Goal: Task Accomplishment & Management: Manage account settings

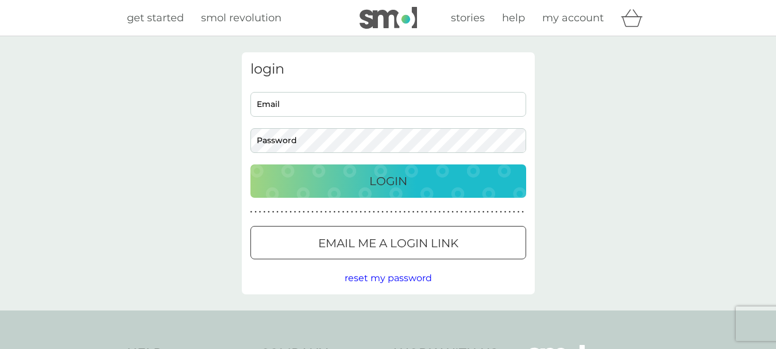
type input "wam@gardenexpert.com"
click at [380, 178] on p "Login" at bounding box center [388, 181] width 38 height 18
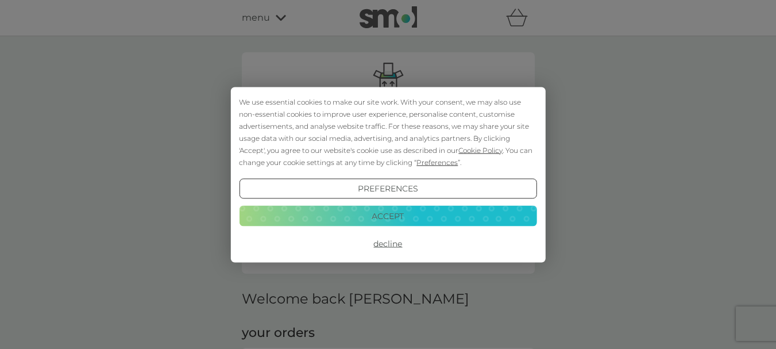
click at [360, 211] on button "Accept" at bounding box center [388, 216] width 298 height 21
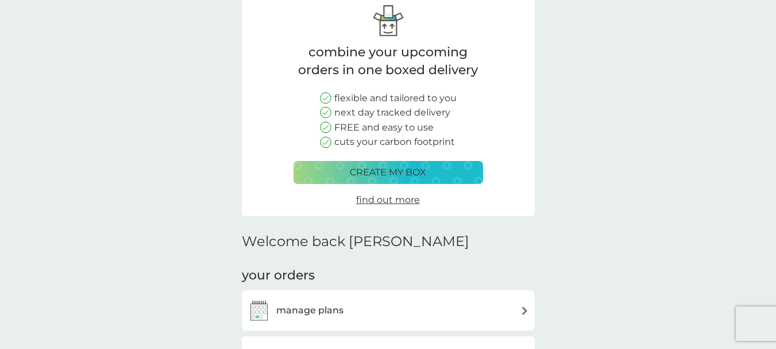
scroll to position [115, 0]
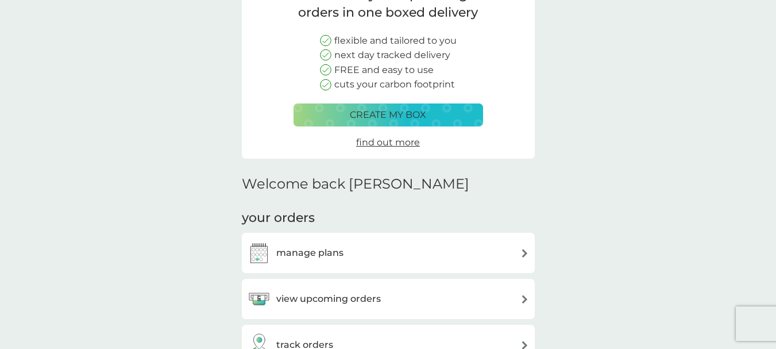
click at [368, 248] on div "manage plans" at bounding box center [389, 252] width 282 height 23
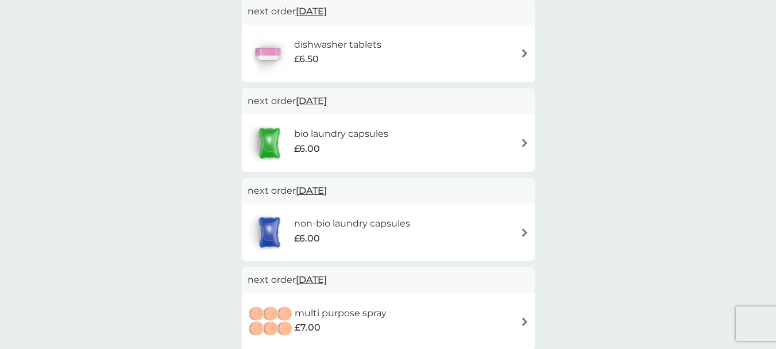
scroll to position [287, 0]
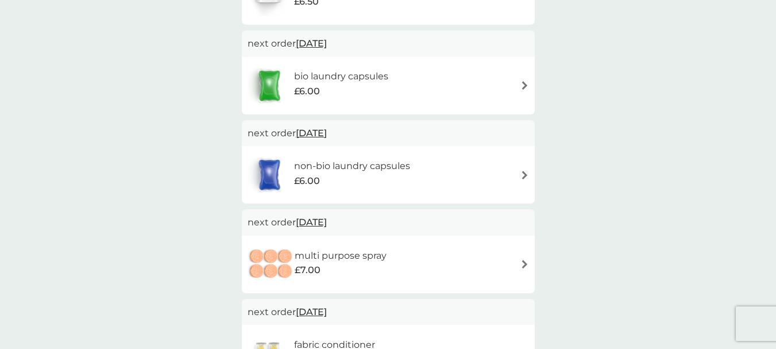
click at [525, 263] on img at bounding box center [525, 264] width 9 height 9
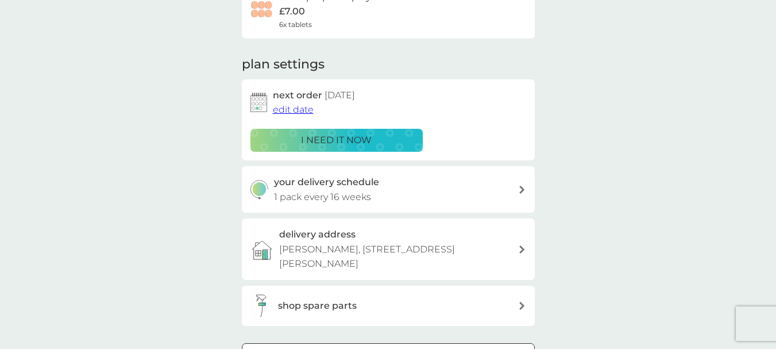
scroll to position [230, 0]
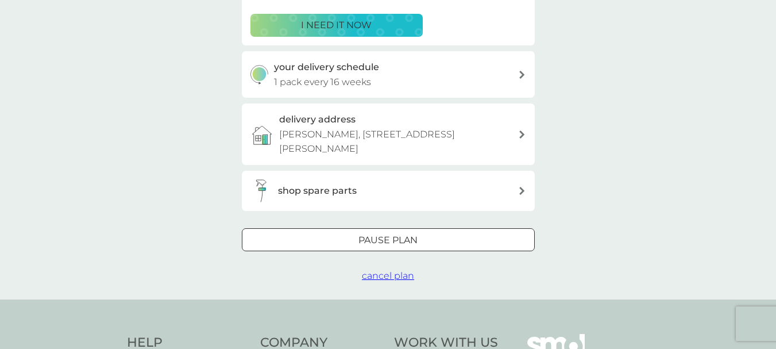
click at [392, 276] on span "cancel plan" at bounding box center [388, 275] width 52 height 11
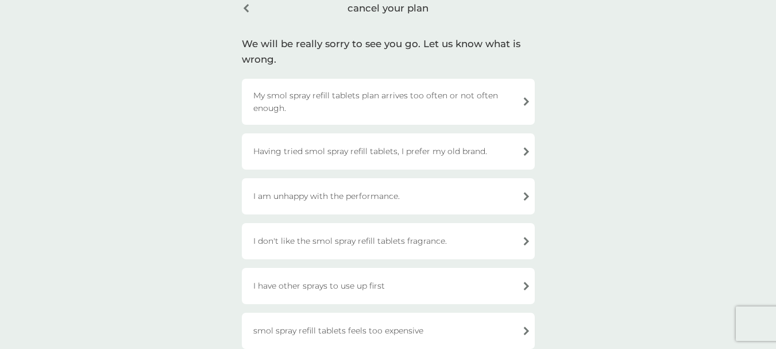
scroll to position [115, 0]
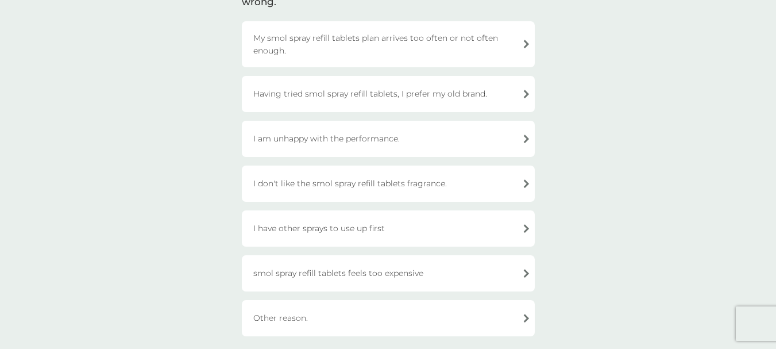
click at [524, 227] on div "I have other sprays to use up first" at bounding box center [388, 228] width 293 height 36
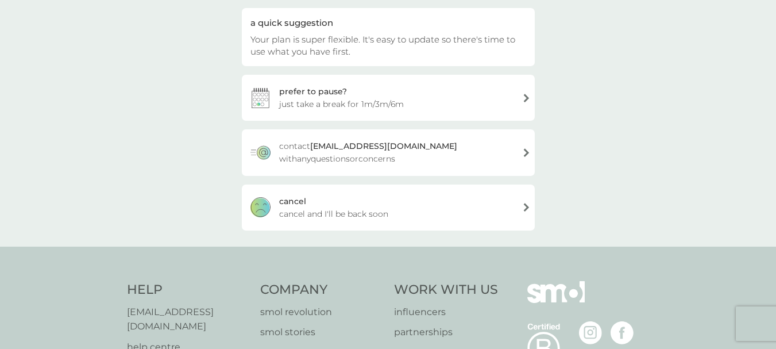
scroll to position [0, 0]
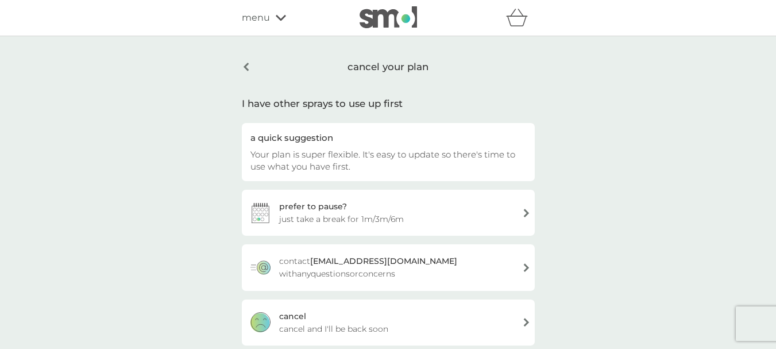
click at [247, 66] on div "cancel your plan" at bounding box center [388, 66] width 293 height 29
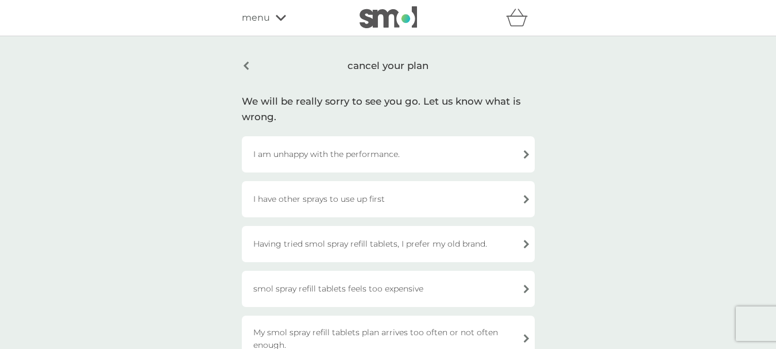
click at [247, 66] on div "cancel your plan" at bounding box center [388, 65] width 293 height 27
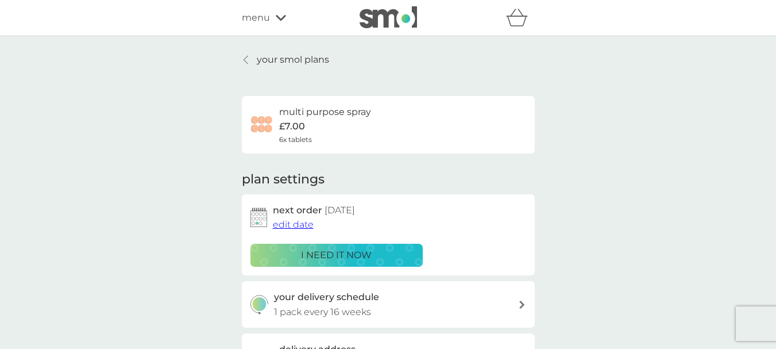
click at [265, 59] on p "your smol plans" at bounding box center [293, 59] width 72 height 15
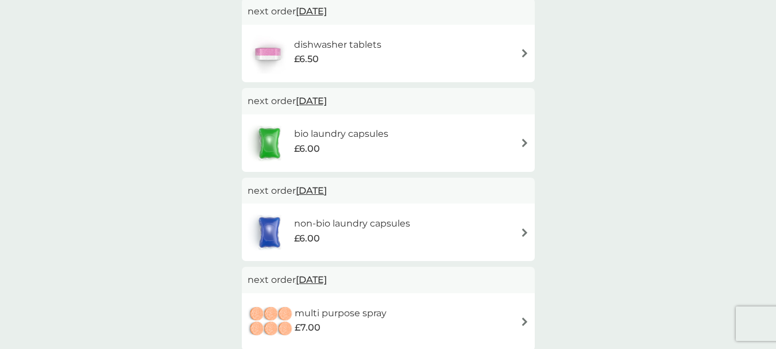
scroll to position [287, 0]
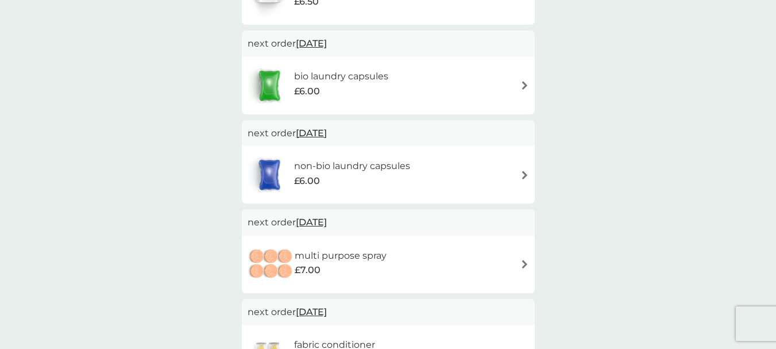
click at [523, 262] on img at bounding box center [525, 264] width 9 height 9
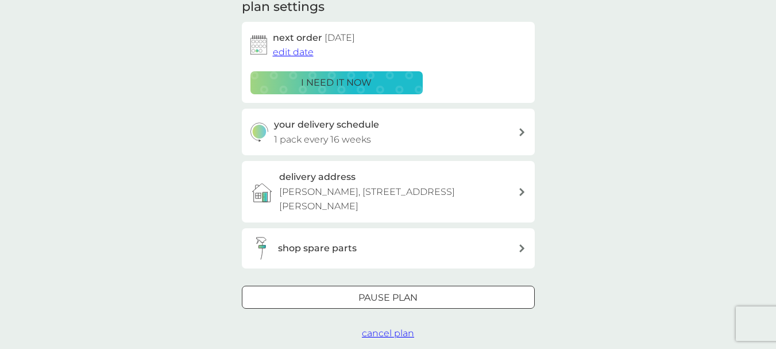
scroll to position [230, 0]
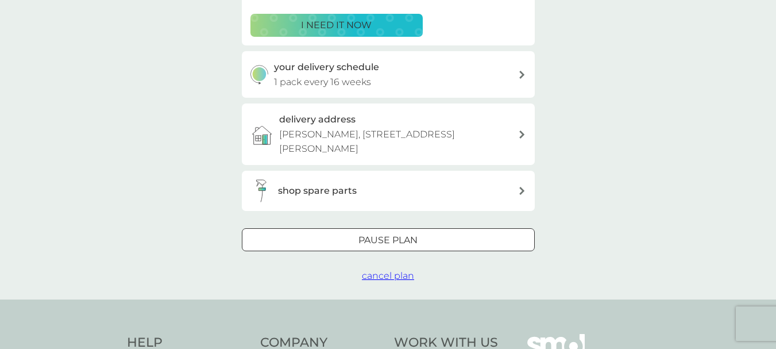
click at [376, 275] on span "cancel plan" at bounding box center [388, 275] width 52 height 11
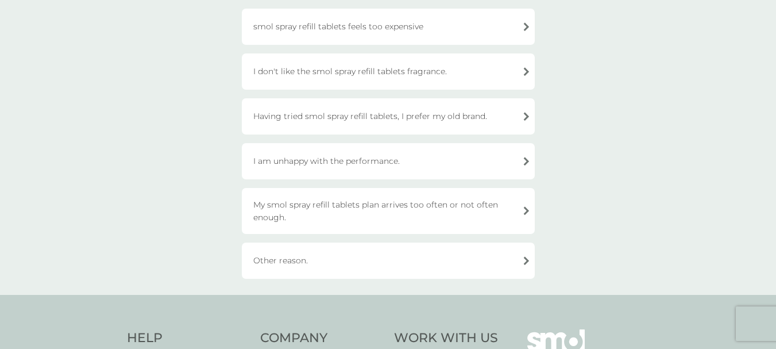
scroll to position [115, 0]
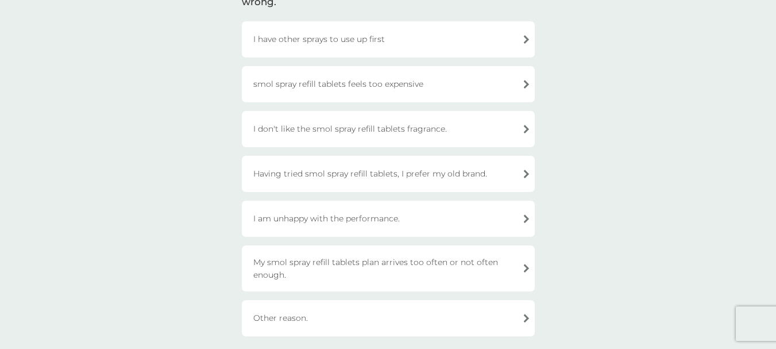
click at [526, 39] on div "I have other sprays to use up first" at bounding box center [388, 39] width 293 height 36
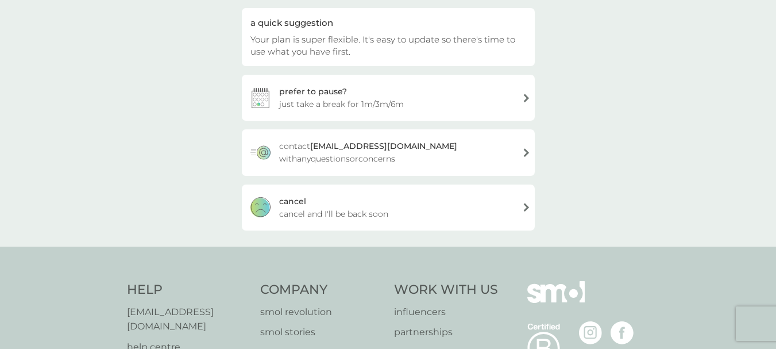
click at [527, 206] on div "[PERSON_NAME] and I'll be back soon" at bounding box center [388, 207] width 293 height 46
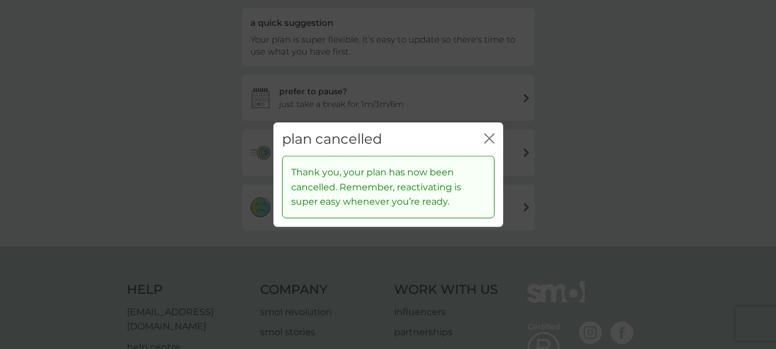
click at [494, 138] on icon "close" at bounding box center [489, 138] width 10 height 10
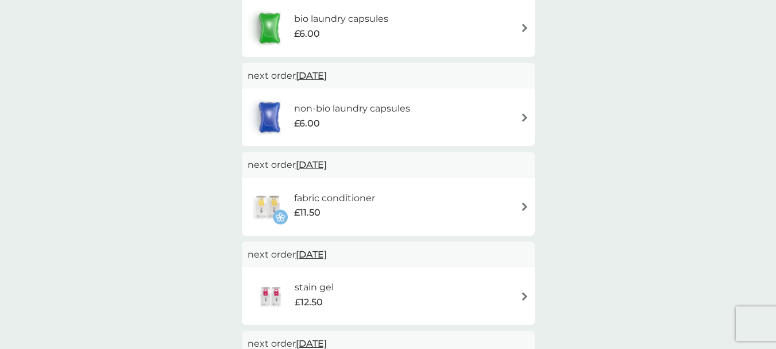
scroll to position [402, 0]
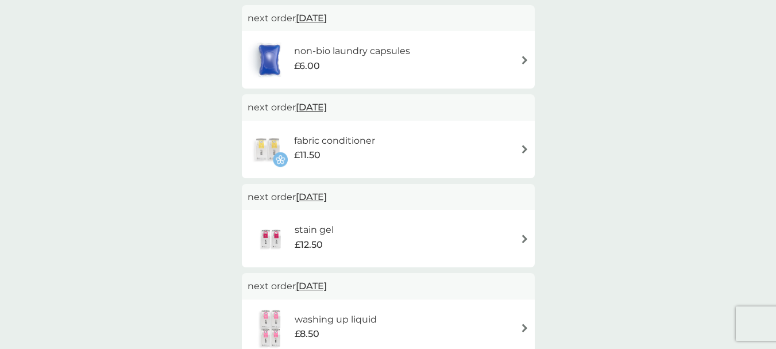
click at [527, 237] on img at bounding box center [525, 238] width 9 height 9
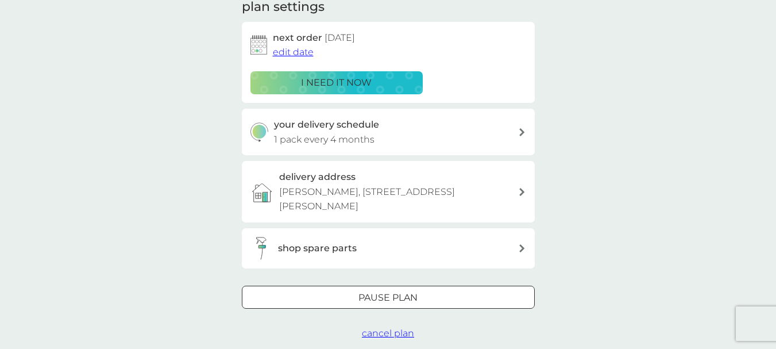
scroll to position [287, 0]
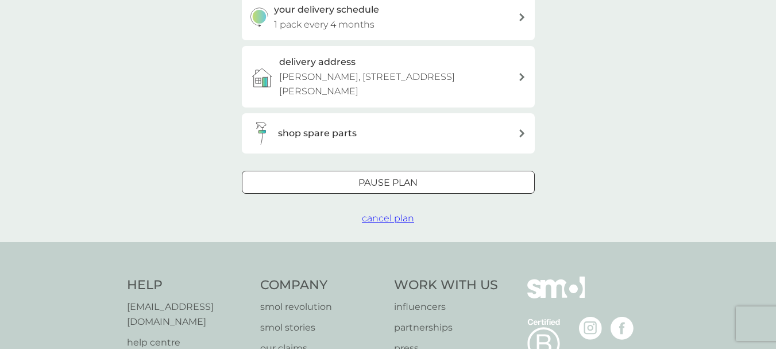
click at [383, 219] on span "cancel plan" at bounding box center [388, 218] width 52 height 11
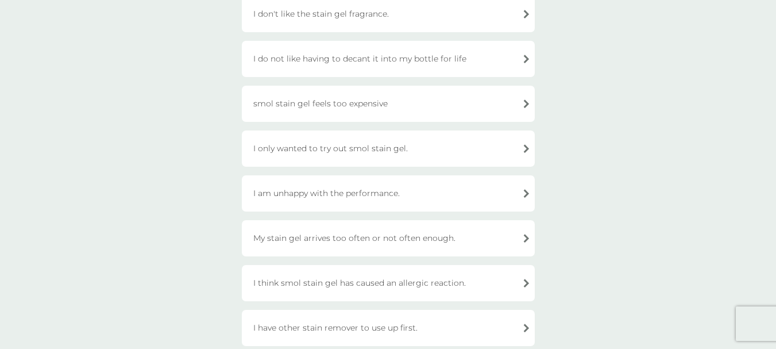
scroll to position [287, 0]
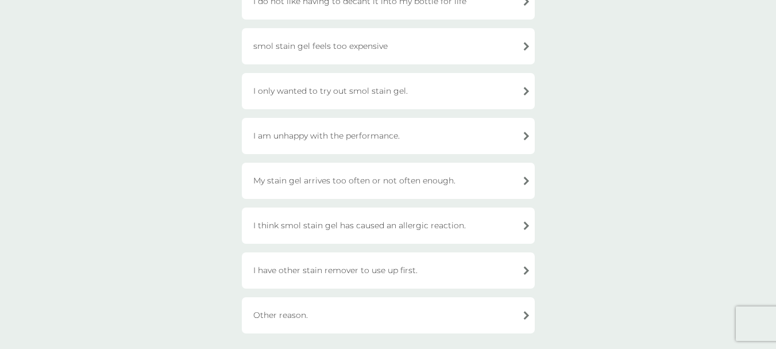
click at [526, 269] on div "I have other stain remover to use up first." at bounding box center [388, 270] width 293 height 36
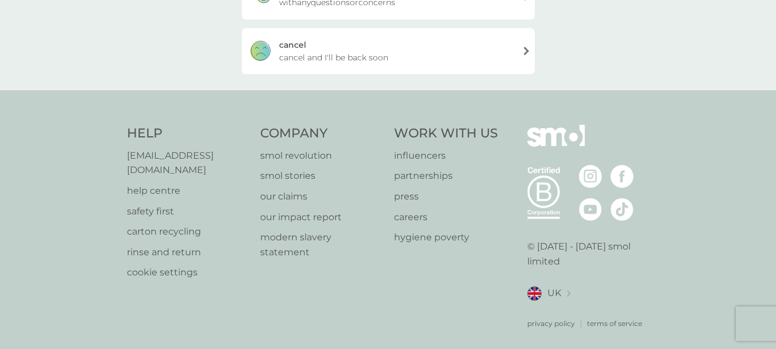
scroll to position [99, 0]
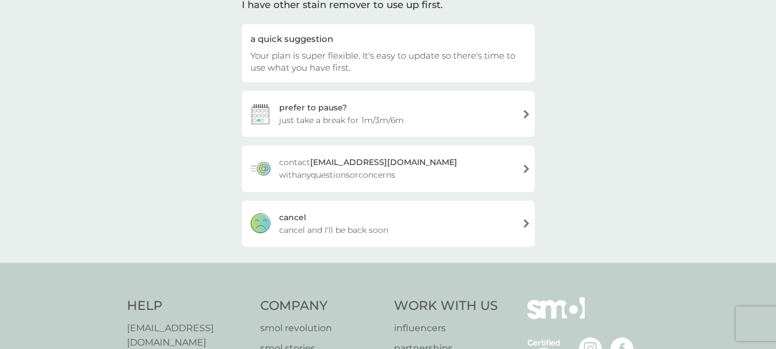
click at [527, 221] on div "[PERSON_NAME] and I'll be back soon" at bounding box center [388, 224] width 293 height 46
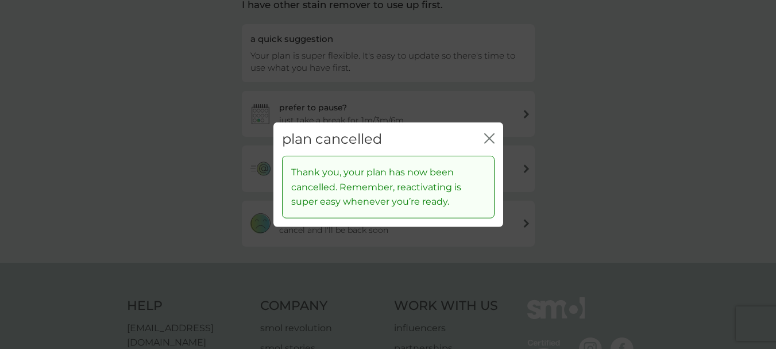
click at [493, 136] on icon "close" at bounding box center [489, 138] width 10 height 10
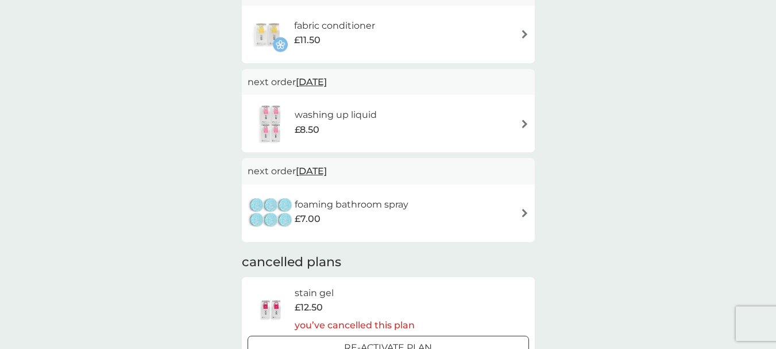
scroll to position [460, 0]
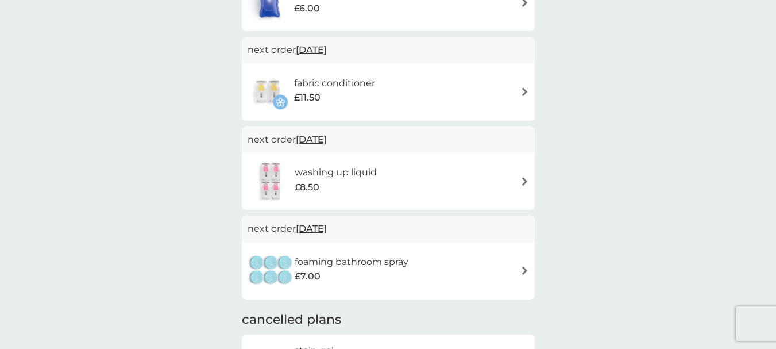
click at [523, 180] on img at bounding box center [525, 181] width 9 height 9
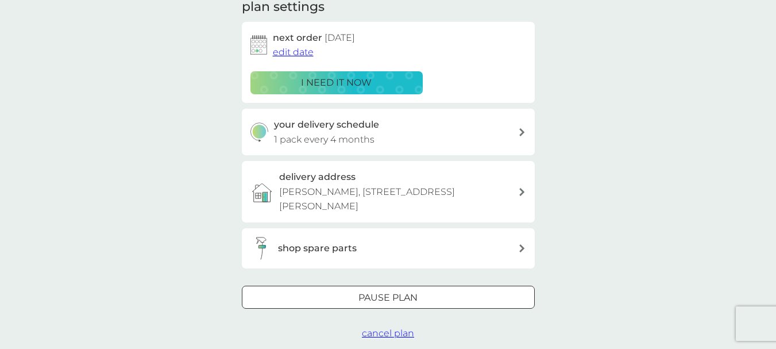
scroll to position [115, 0]
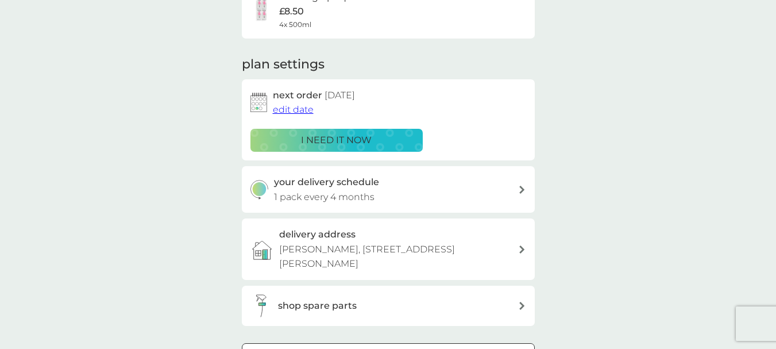
click at [519, 189] on div at bounding box center [522, 190] width 9 height 8
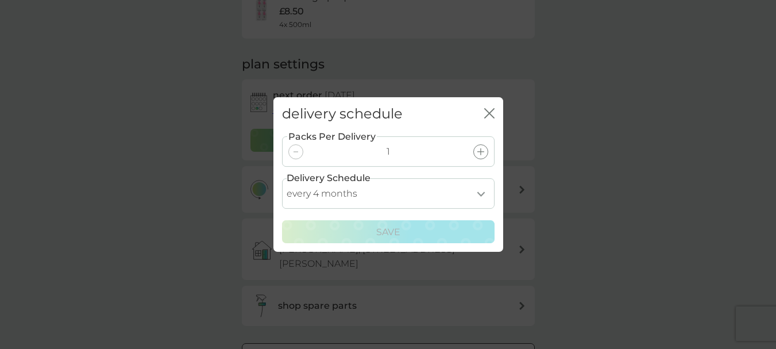
click at [481, 194] on select "every 1 month every 2 months every 3 months every 4 months every 5 months every…" at bounding box center [388, 193] width 213 height 30
select select "5"
click at [282, 178] on select "every 1 month every 2 months every 3 months every 4 months every 5 months every…" at bounding box center [388, 193] width 213 height 30
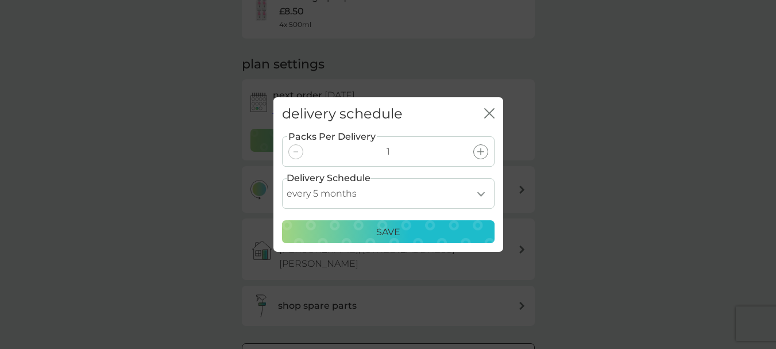
click at [409, 230] on div "Save" at bounding box center [389, 232] width 198 height 15
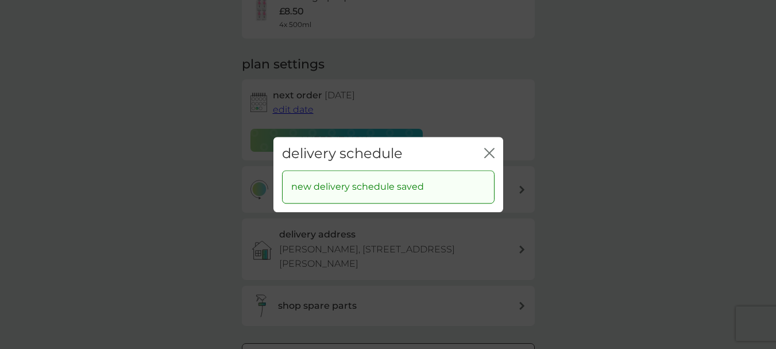
drag, startPoint x: 493, startPoint y: 150, endPoint x: 480, endPoint y: 148, distance: 13.3
click at [493, 149] on icon "close" at bounding box center [489, 153] width 10 height 10
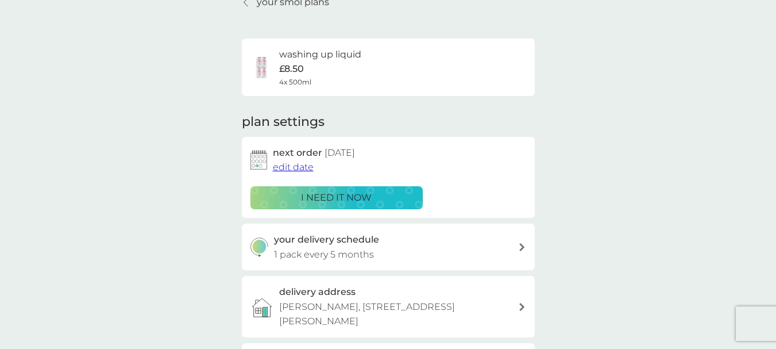
scroll to position [0, 0]
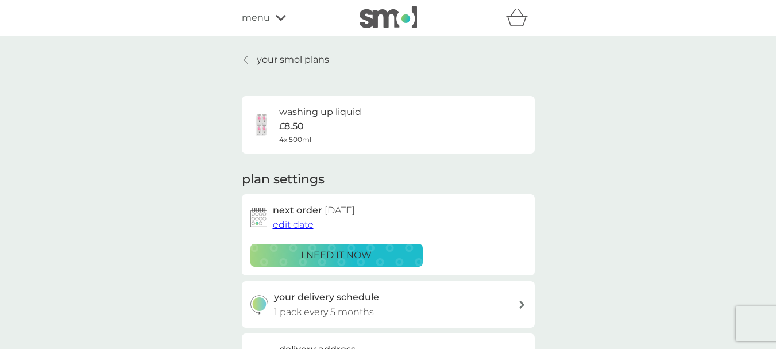
click at [265, 57] on p "your smol plans" at bounding box center [293, 59] width 72 height 15
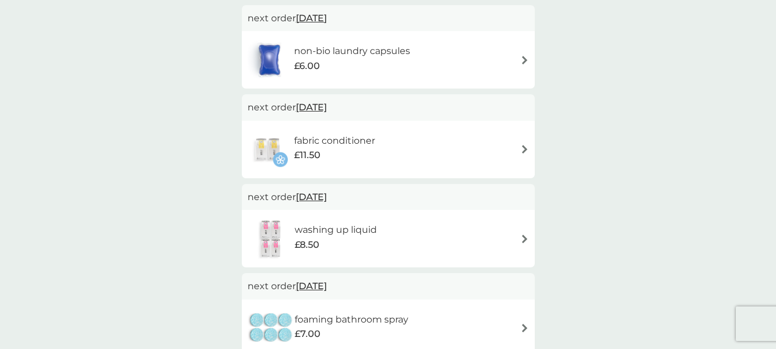
scroll to position [345, 0]
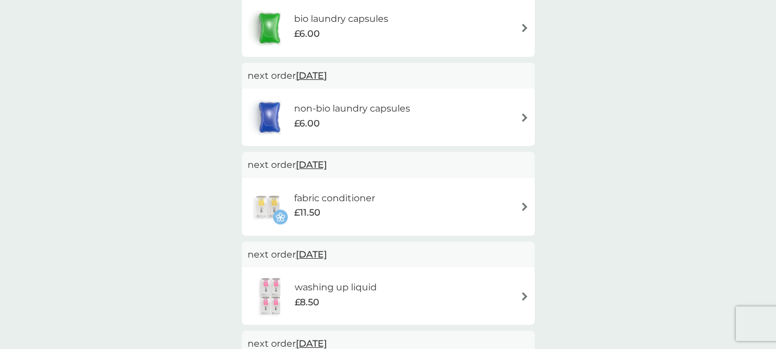
click at [526, 202] on img at bounding box center [525, 206] width 9 height 9
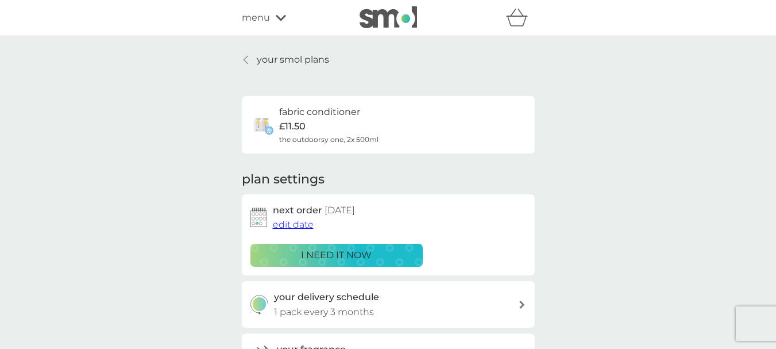
scroll to position [57, 0]
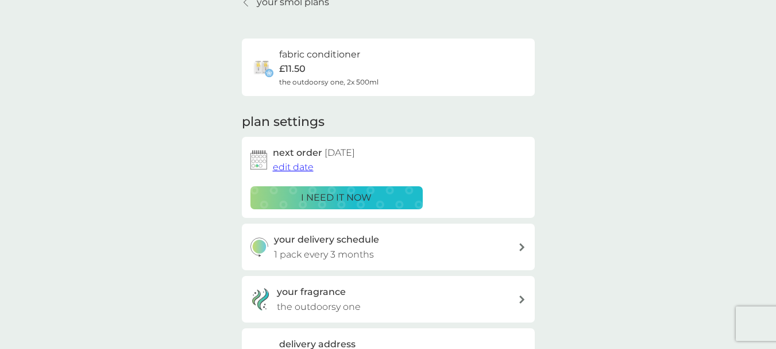
click at [522, 248] on icon at bounding box center [521, 247] width 5 height 8
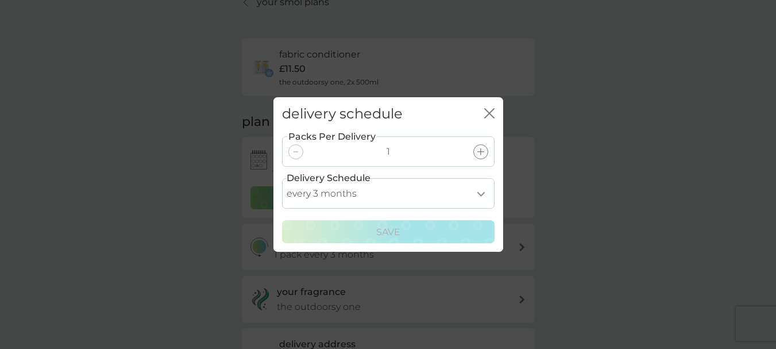
click at [481, 195] on select "every 1 month every 2 months every 3 months every 4 months every 5 months every…" at bounding box center [388, 193] width 213 height 30
select select "4"
click at [282, 178] on select "every 1 month every 2 months every 3 months every 4 months every 5 months every…" at bounding box center [388, 193] width 213 height 30
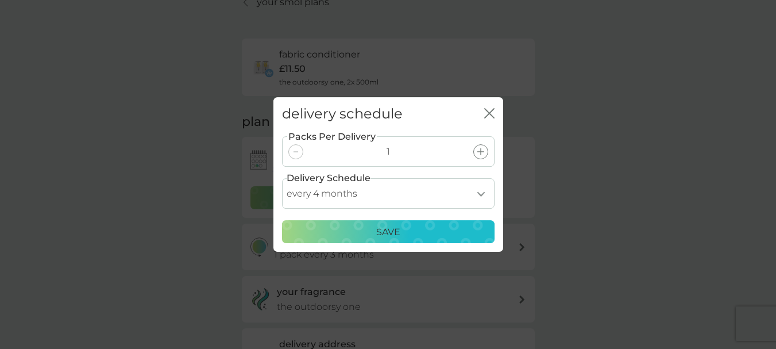
click at [384, 236] on p "Save" at bounding box center [388, 232] width 24 height 15
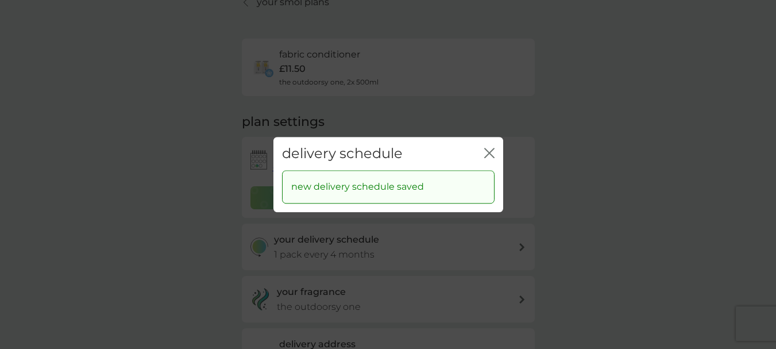
click at [486, 150] on icon "close" at bounding box center [489, 153] width 10 height 10
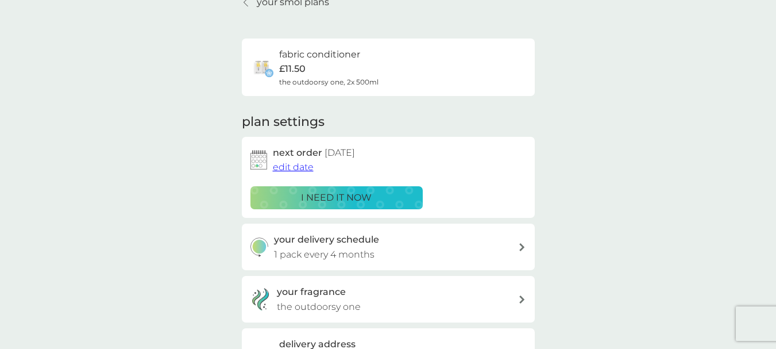
scroll to position [0, 0]
